Goal: Information Seeking & Learning: Learn about a topic

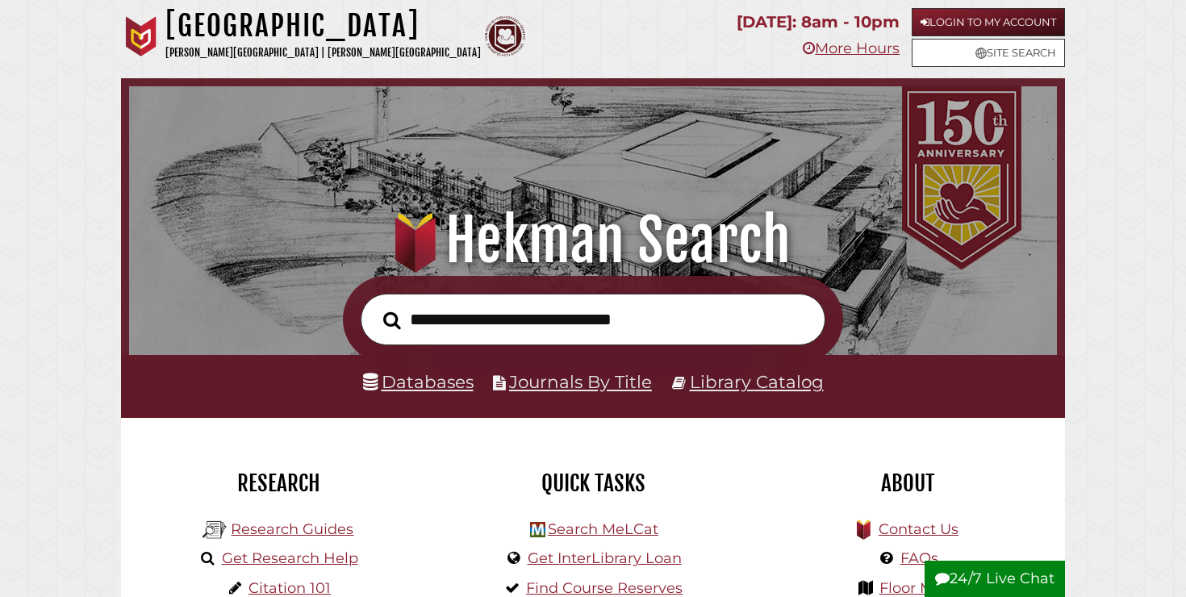
scroll to position [306, 919]
click at [419, 387] on link "Databases" at bounding box center [418, 381] width 110 height 21
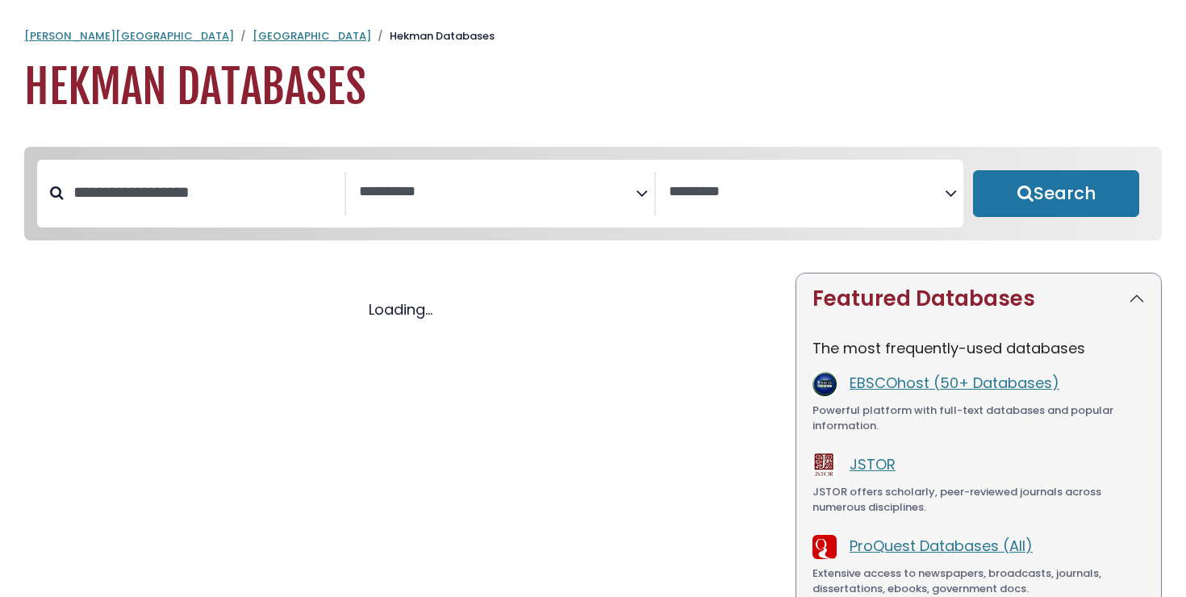
select select "Database Subject Filter"
select select "Database Vendors Filter"
select select "Database Subject Filter"
select select "Database Vendors Filter"
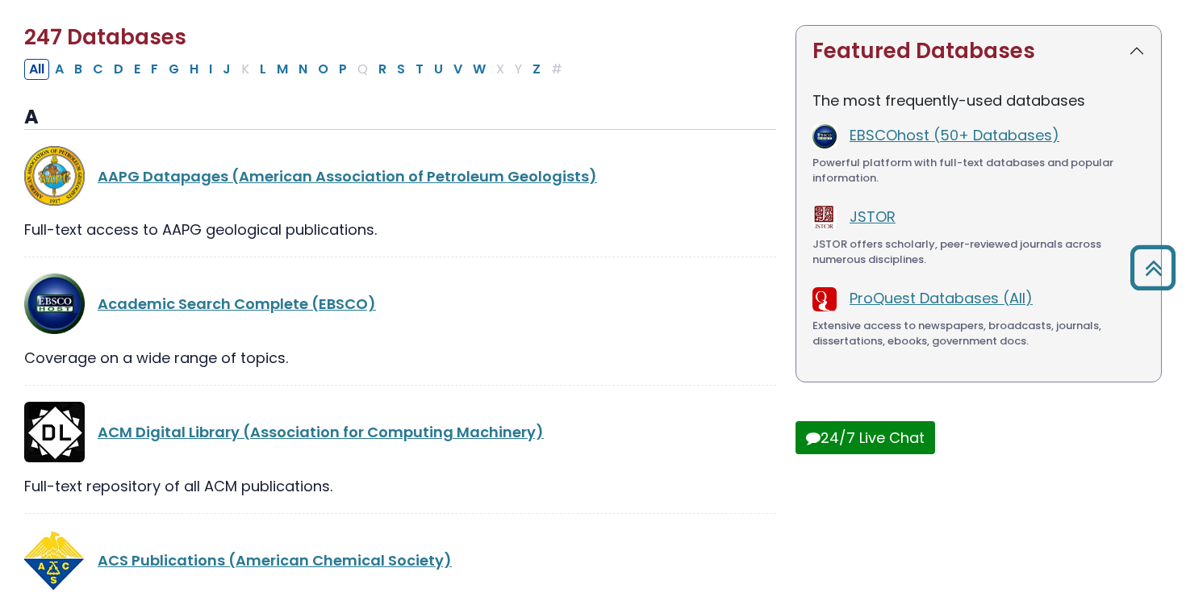
scroll to position [264, 0]
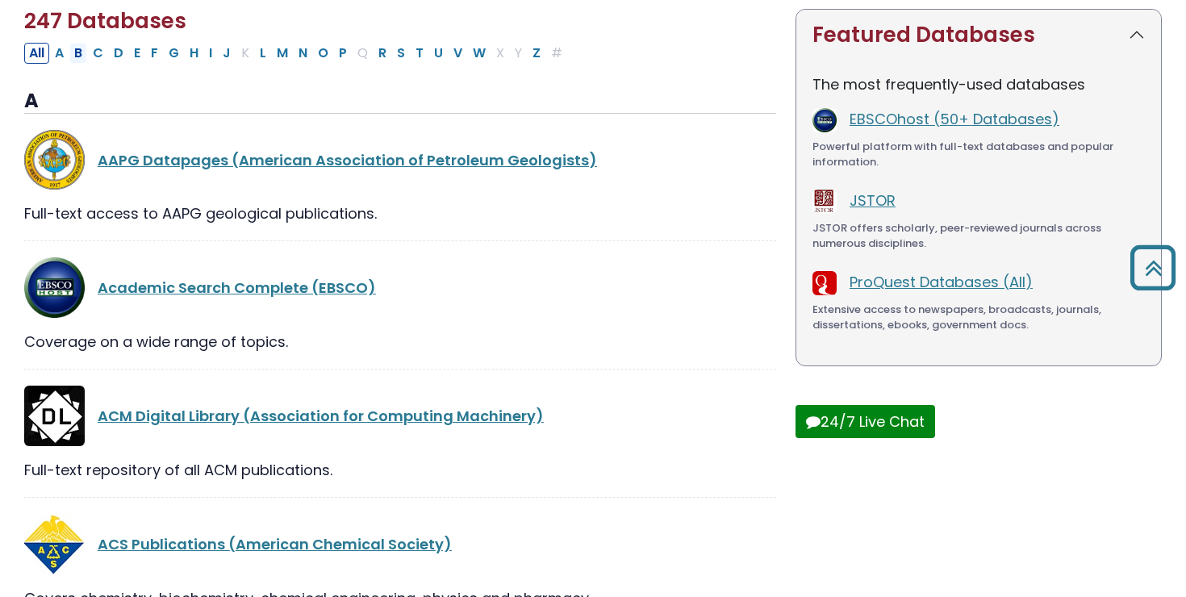
click at [81, 56] on button "B" at bounding box center [78, 53] width 18 height 21
select select "Database Subject Filter"
select select "Database Vendors Filter"
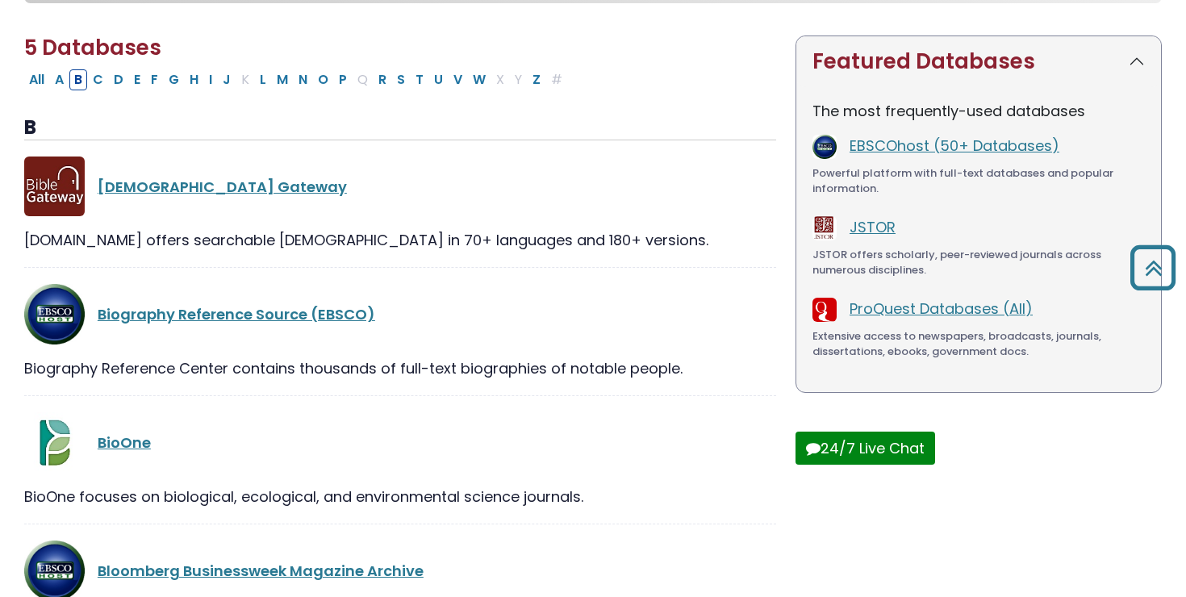
scroll to position [69, 0]
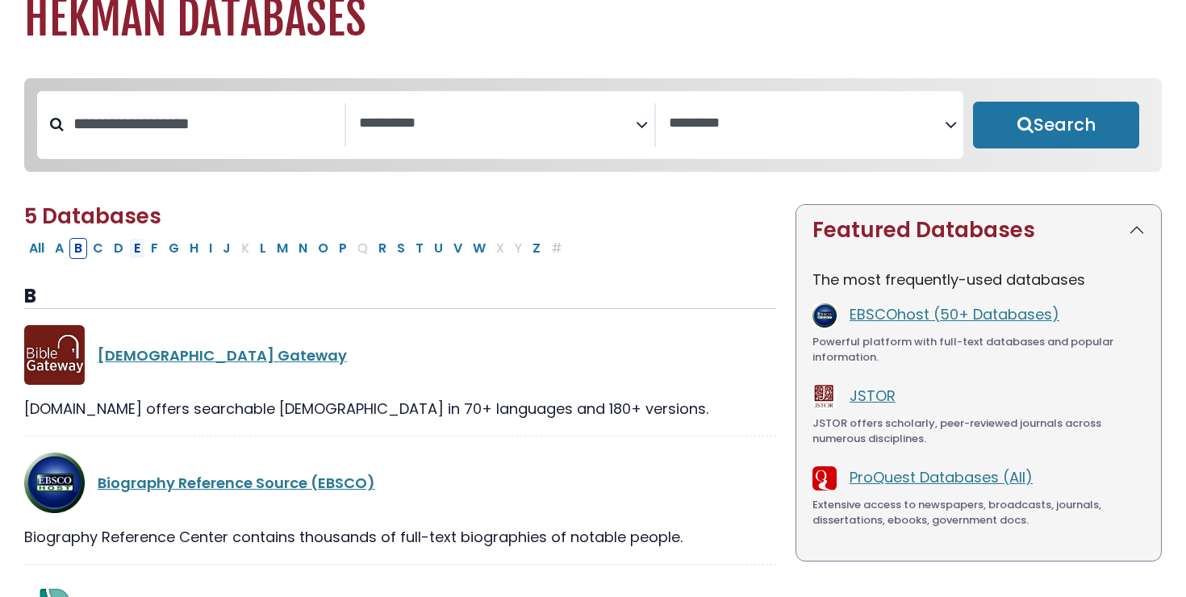
click at [141, 250] on button "E" at bounding box center [137, 248] width 16 height 21
select select "Database Subject Filter"
select select "Database Vendors Filter"
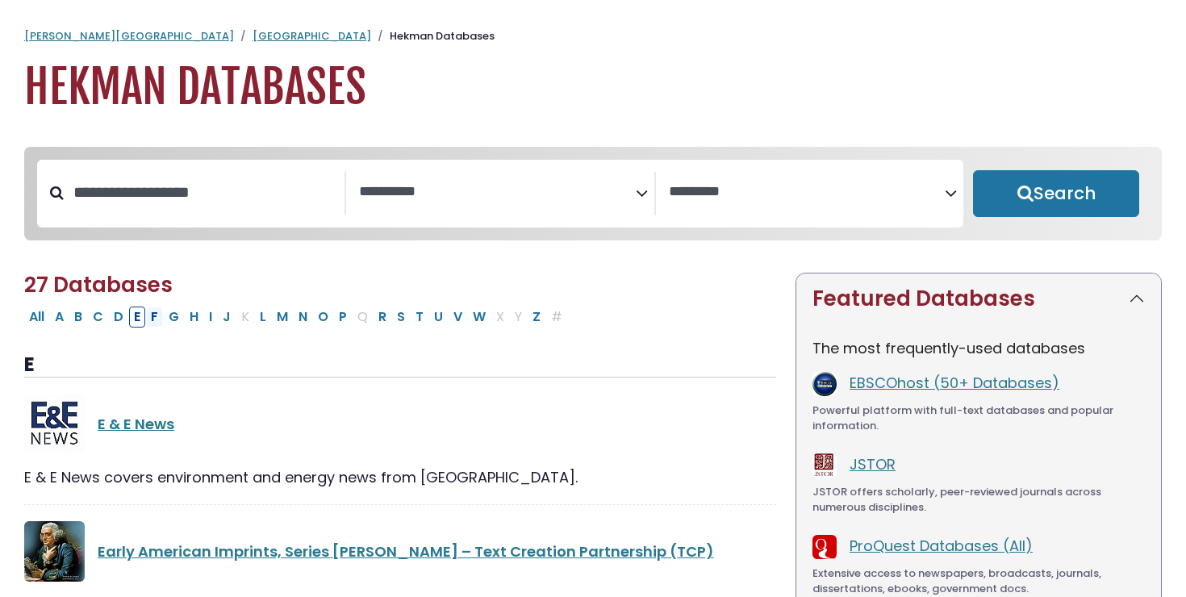
click at [158, 322] on button "F" at bounding box center [154, 316] width 17 height 21
select select "Database Subject Filter"
select select "Database Vendors Filter"
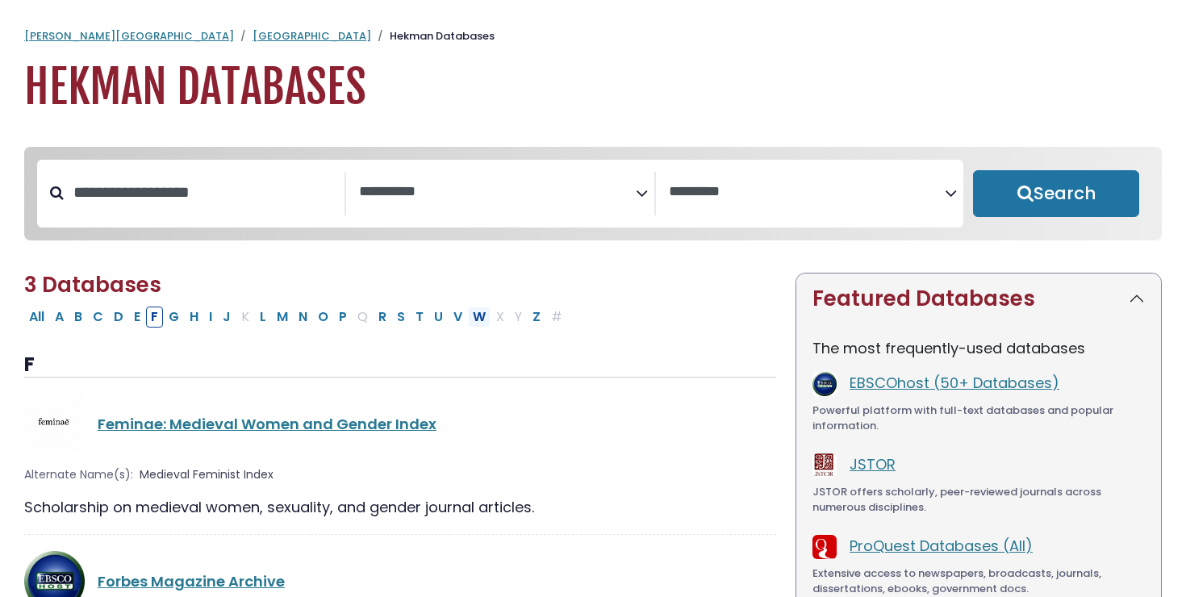
click at [482, 323] on button "W" at bounding box center [479, 316] width 23 height 21
select select "Database Subject Filter"
select select "Database Vendors Filter"
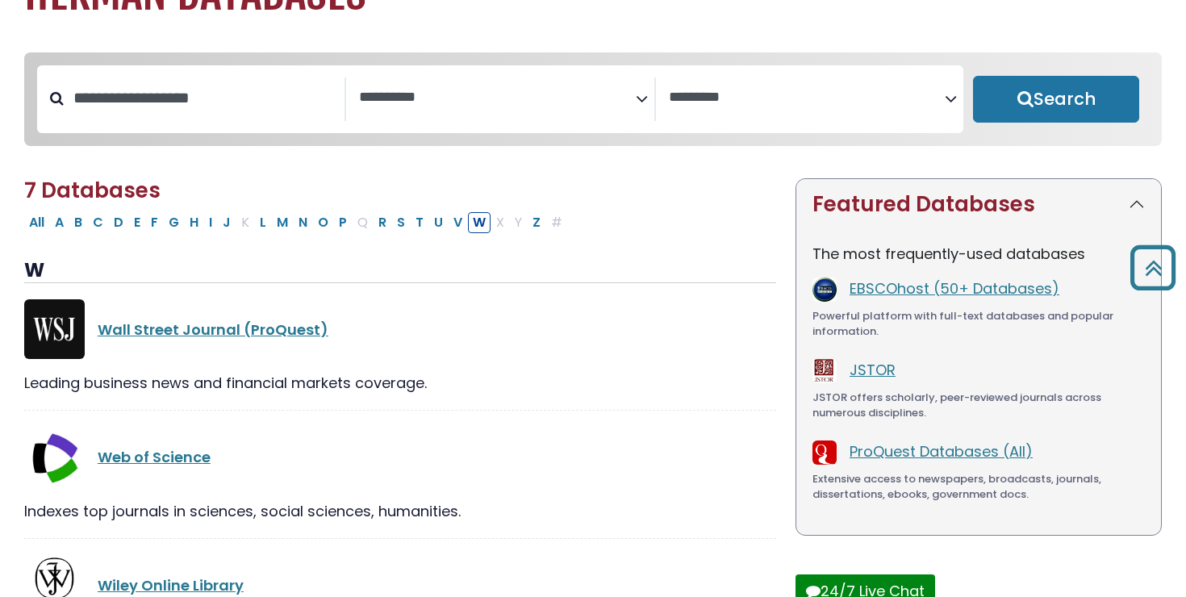
scroll to position [19, 0]
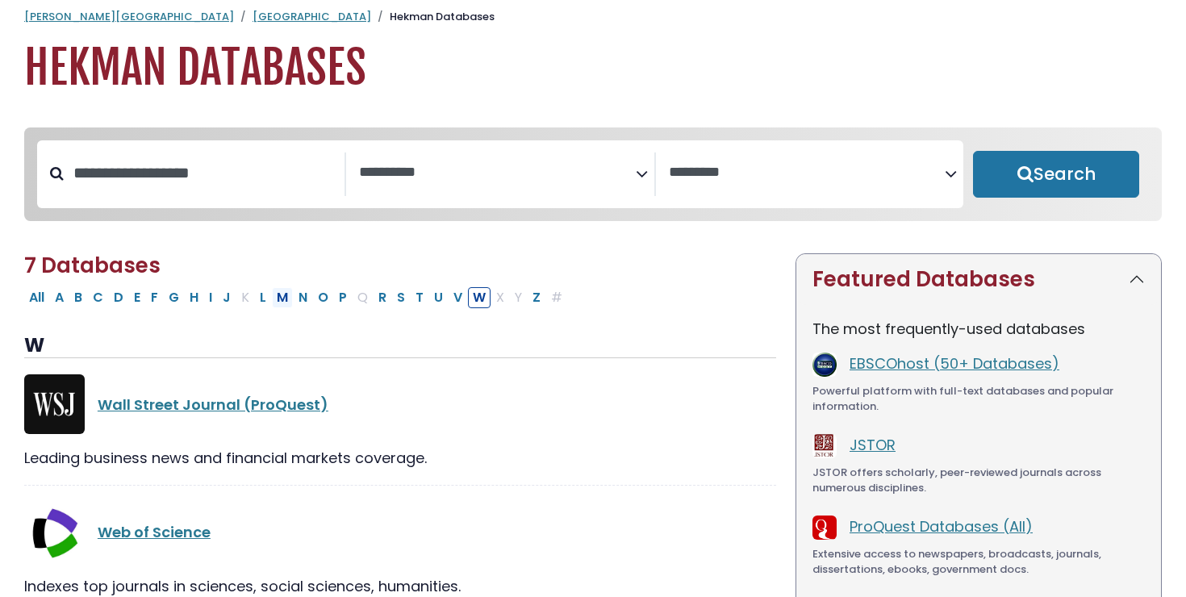
click at [288, 306] on button "M" at bounding box center [282, 297] width 21 height 21
select select "Database Subject Filter"
select select "Database Vendors Filter"
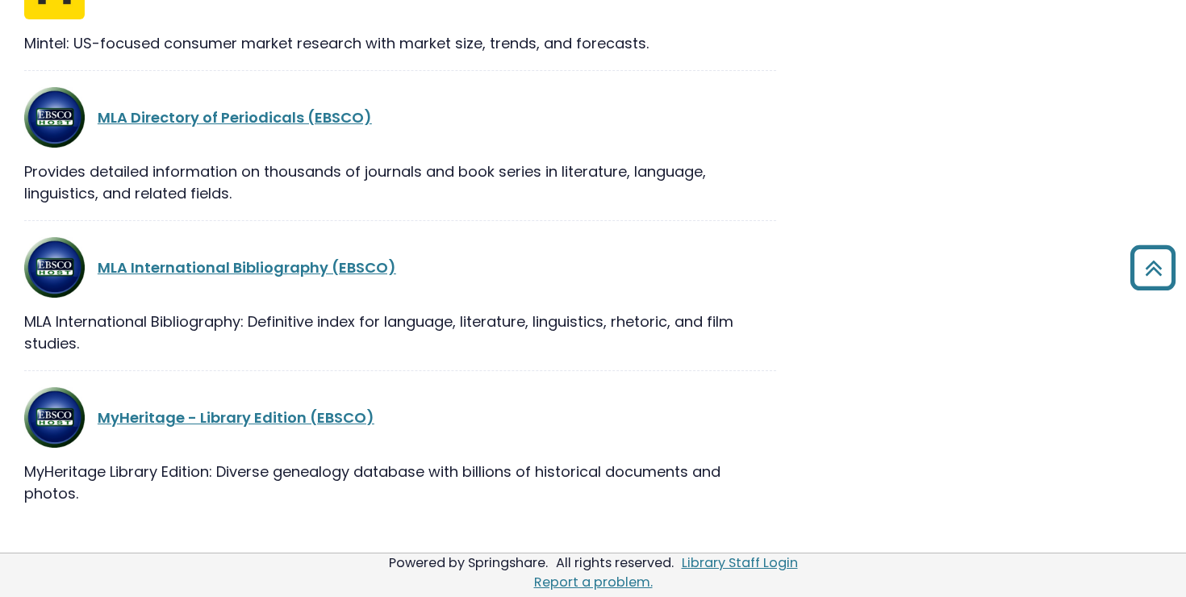
scroll to position [1394, 0]
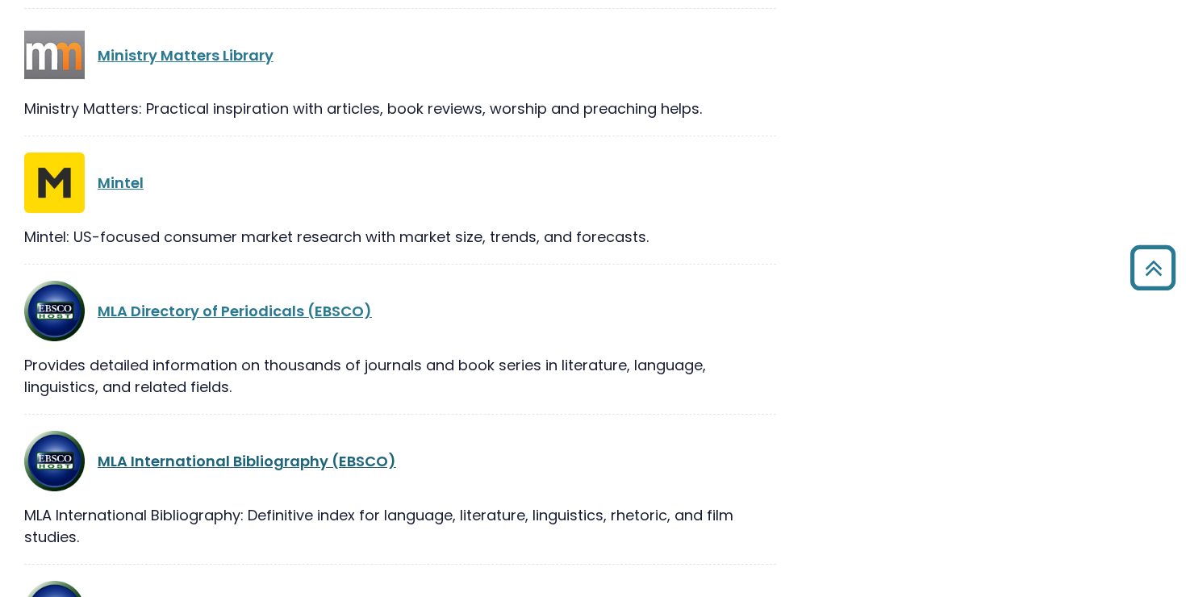
click at [297, 469] on link "MLA International Bibliography (EBSCO)" at bounding box center [247, 461] width 298 height 20
click at [213, 463] on link "MLA International Bibliography (EBSCO)" at bounding box center [247, 461] width 298 height 20
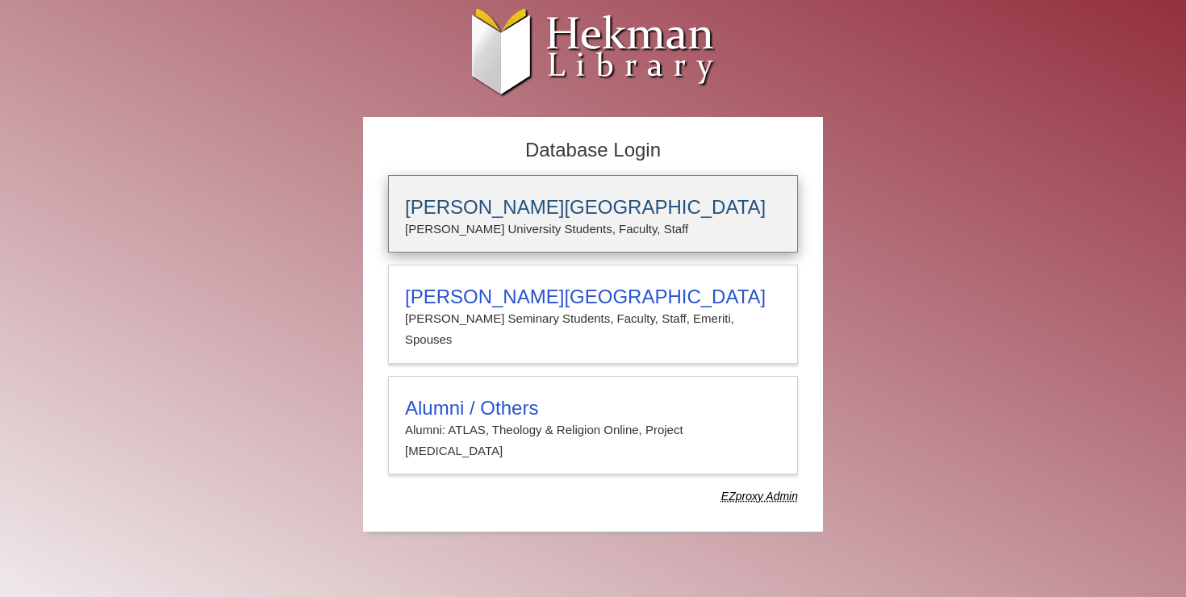
click at [525, 222] on p "Calvin University Students, Faculty, Staff" at bounding box center [593, 229] width 376 height 21
